Goal: Communication & Community: Answer question/provide support

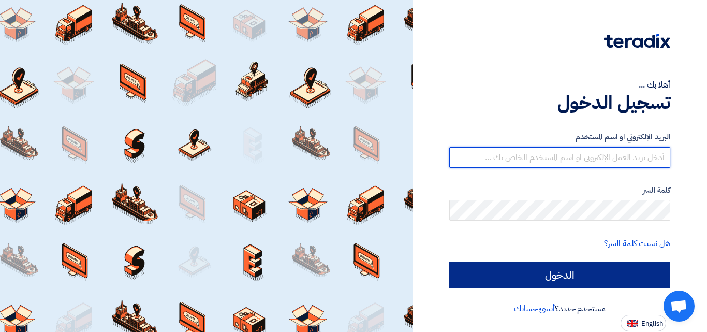
type input "[EMAIL_ADDRESS][DOMAIN_NAME]"
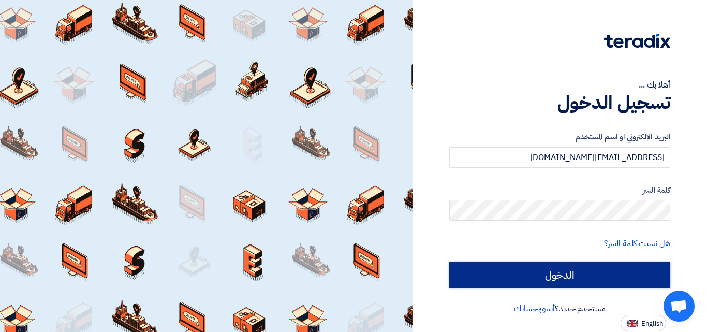
click at [565, 283] on input "الدخول" at bounding box center [560, 275] width 221 height 26
type input "Sign in"
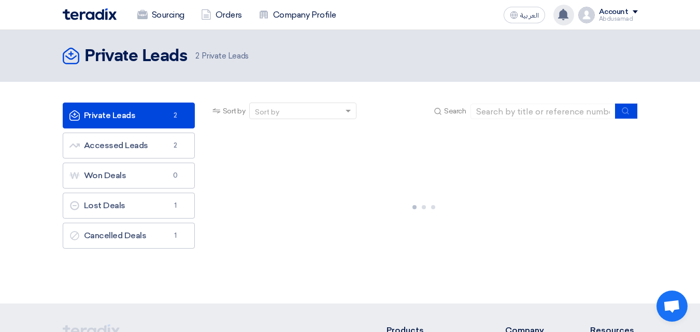
click at [562, 13] on use at bounding box center [563, 14] width 10 height 11
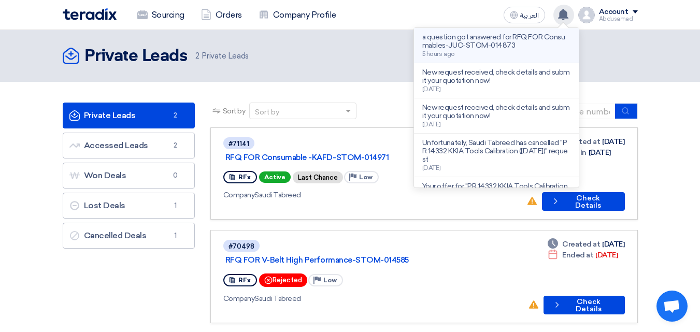
click at [507, 46] on p "a question got answered for RFQ FOR Consumables-JUC-STOM-014873" at bounding box center [496, 41] width 148 height 17
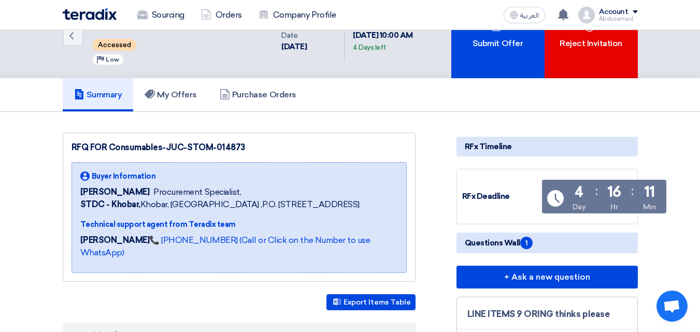
scroll to position [207, 0]
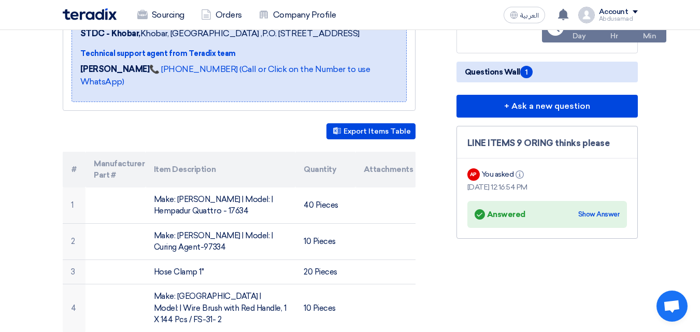
click at [526, 220] on div "Answered Answered Show Answer" at bounding box center [546, 214] width 145 height 15
click at [588, 214] on div "Show Answer" at bounding box center [598, 214] width 41 height 10
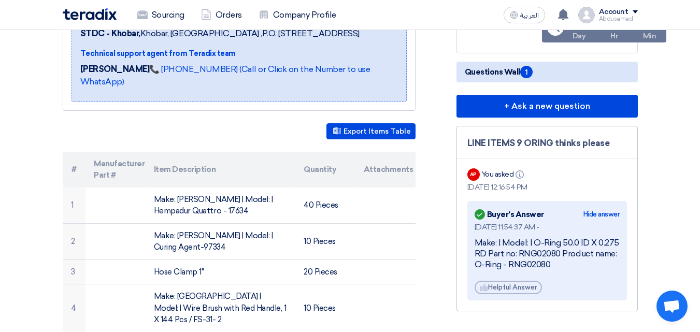
drag, startPoint x: 556, startPoint y: 266, endPoint x: 472, endPoint y: 272, distance: 83.6
click at [472, 272] on div "Answered Buyer's Answer Hide answer [DATE] 11:54:37 AM - Make: | Model: | O-Rin…" at bounding box center [547, 250] width 160 height 99
copy div "O-Ring - RNG02080"
